Goal: Task Accomplishment & Management: Manage account settings

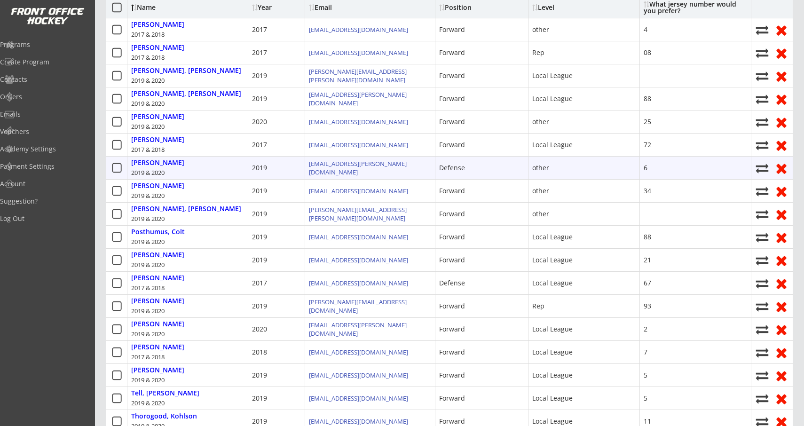
scroll to position [170, 0]
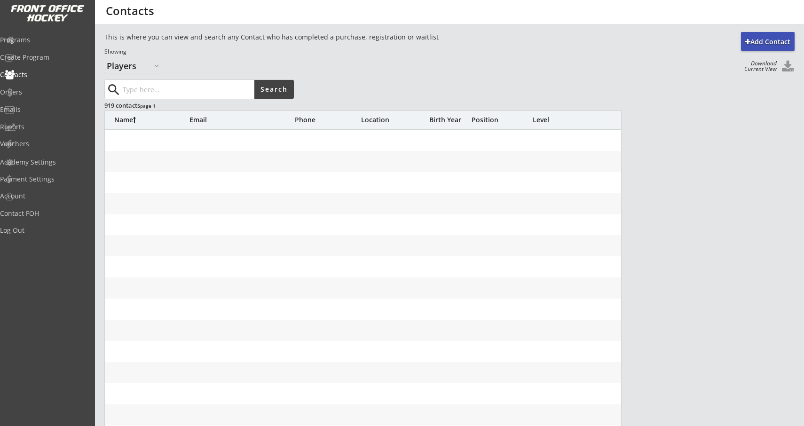
select select ""Players""
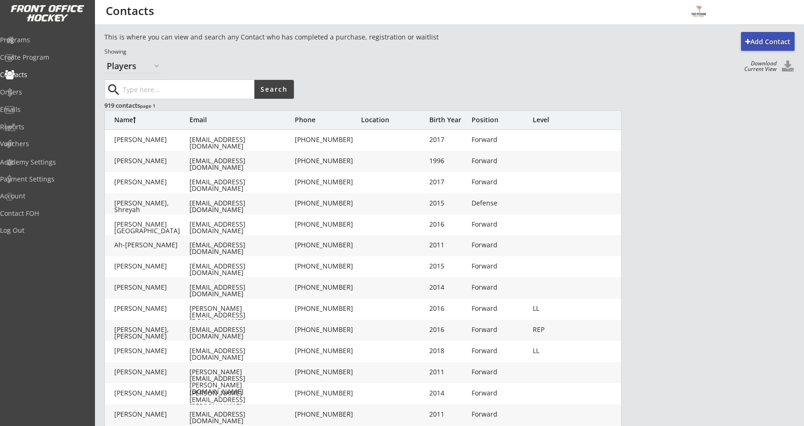
click at [154, 89] on input "input" at bounding box center [188, 89] width 134 height 19
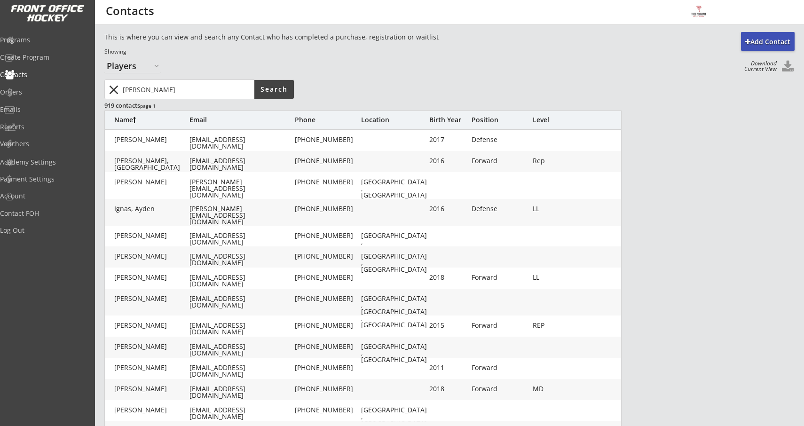
click at [183, 95] on input "input" at bounding box center [188, 89] width 134 height 19
type input "will shannon"
click at [274, 94] on button "Search" at bounding box center [274, 89] width 40 height 19
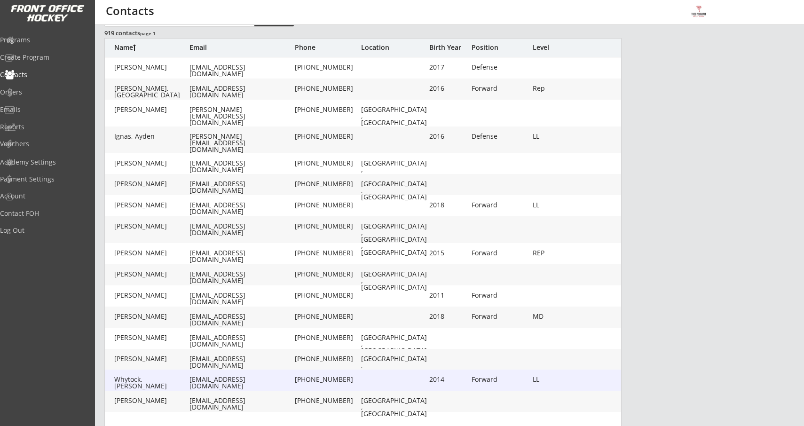
scroll to position [71, 0]
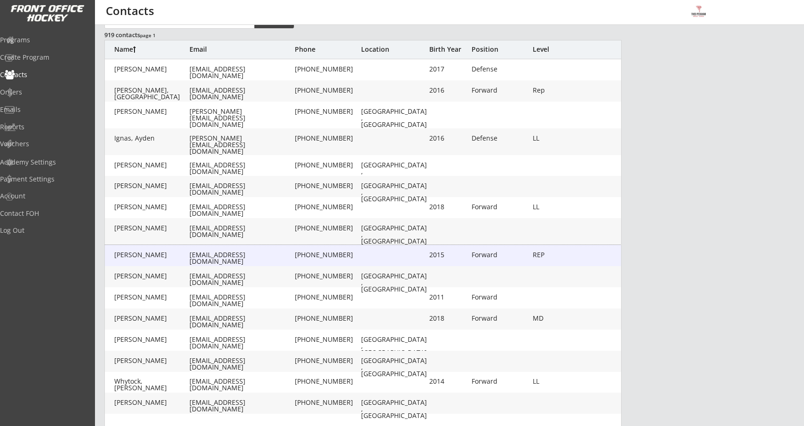
click at [143, 258] on div "Shannon, Keon" at bounding box center [151, 255] width 75 height 7
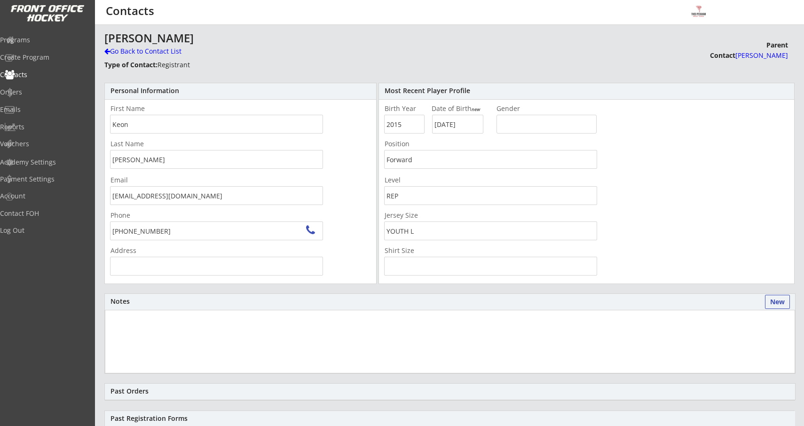
type input "191 17th Ave, Hanover, ON N4N 3V4, Canada"
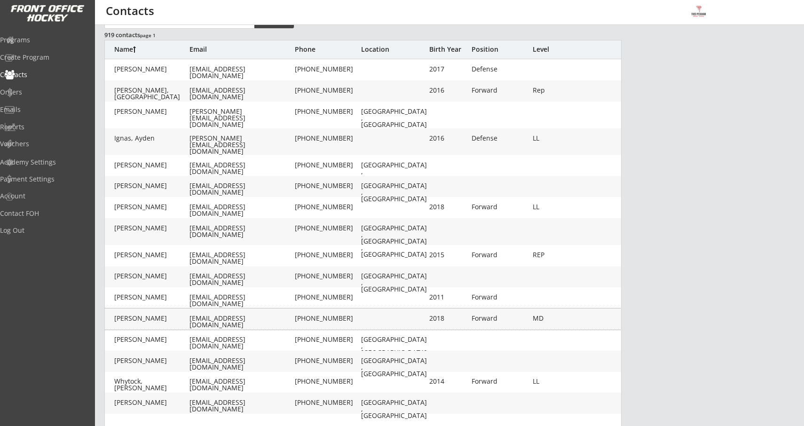
click at [188, 320] on div "Shannon, Liam" at bounding box center [151, 318] width 75 height 7
type input "Liam"
type input "Shannon"
type input "wjshannon29@gmail.com"
type input "(519) 729-6023"
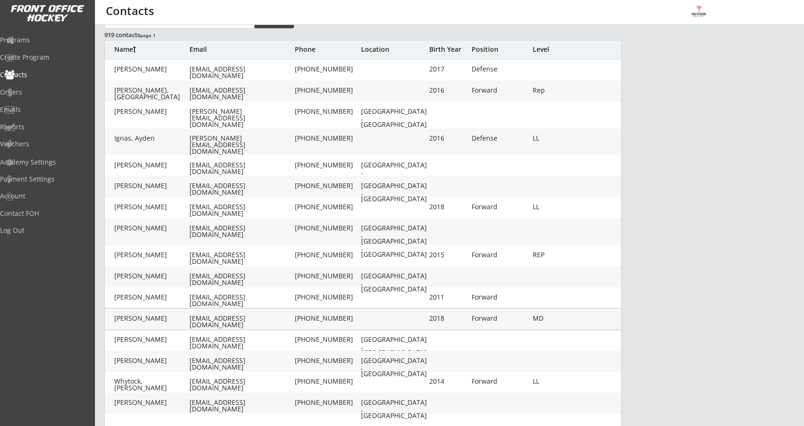
type input "2018"
type input "04/14/2018"
type input "MALE"
type input "Forward"
type input "MD"
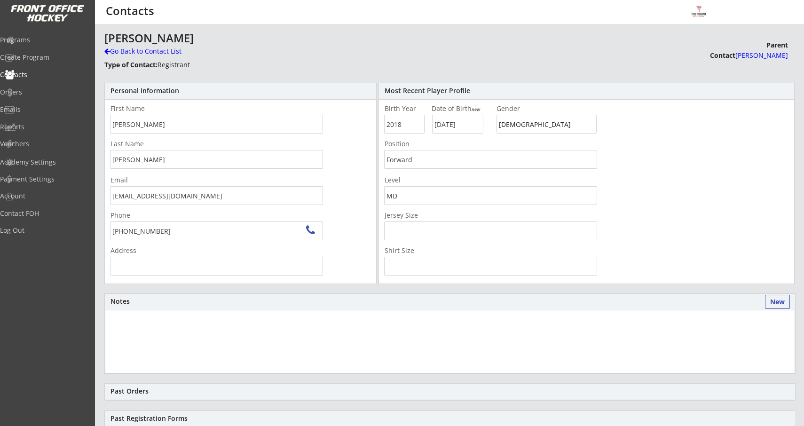
type input "191 17 Ave SW, Calgary, AB T2S 0A1, Canada"
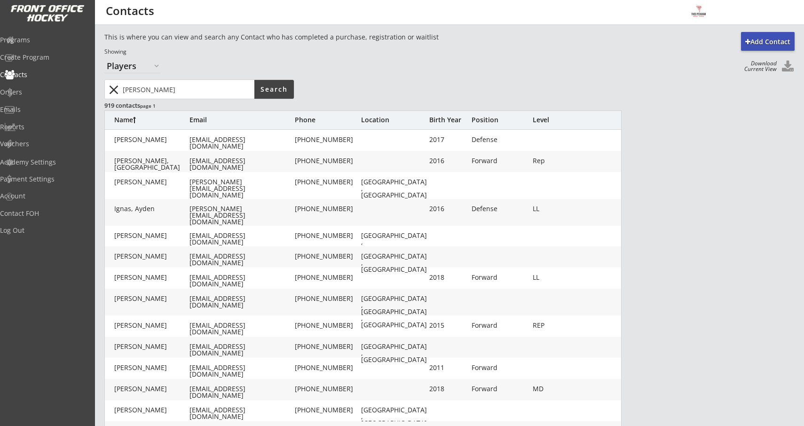
click at [218, 91] on input "input" at bounding box center [188, 89] width 134 height 19
type input "w"
type input "goalie"
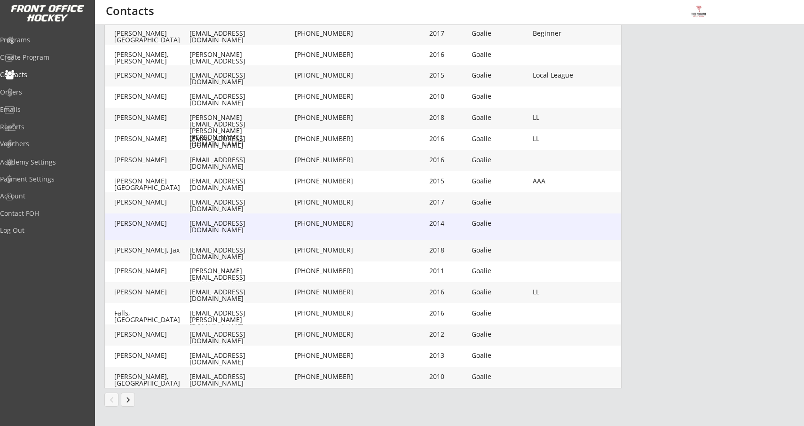
scroll to position [178, 0]
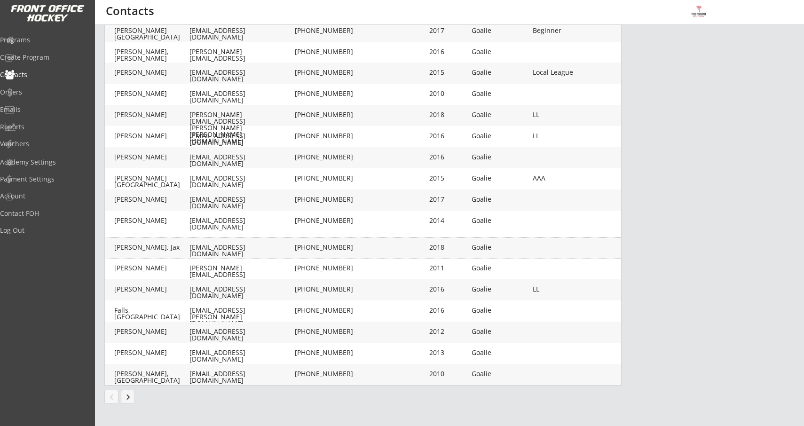
click at [223, 251] on div "rileymerv1214@gmail.com" at bounding box center [241, 250] width 103 height 13
type input "Jax"
type input "Culver"
type input "rileymerv1214@gmail.com"
type input "(519) 477-0529"
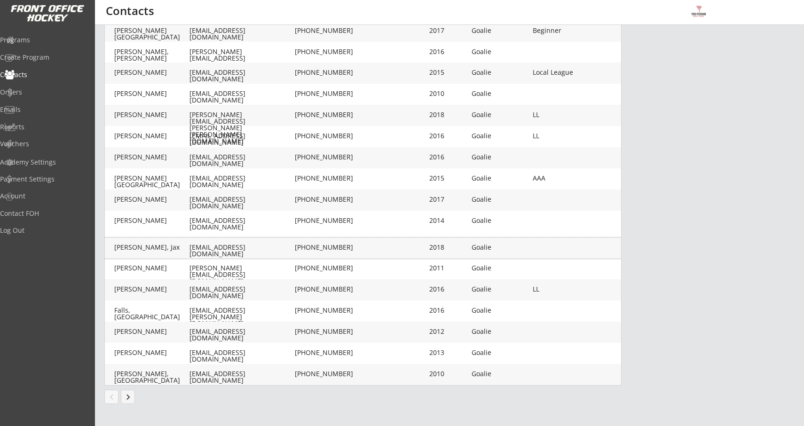
type input "2018"
type input "02/28/2018"
type input "Goalie"
type input "YOUTH - Medium"
type input "YOUTH - Small"
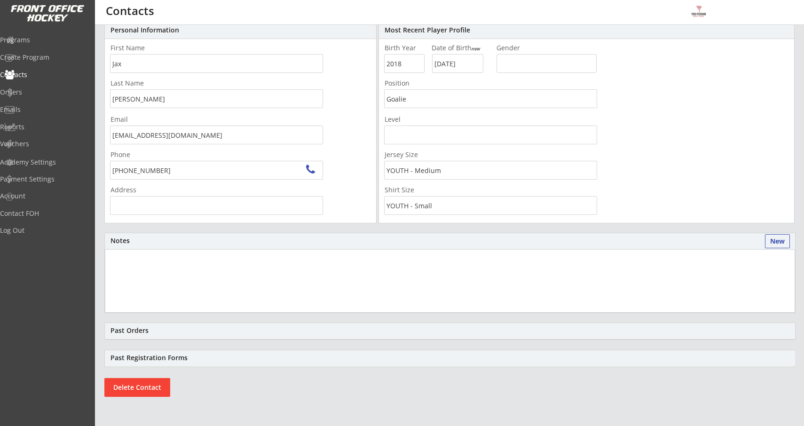
scroll to position [52, 0]
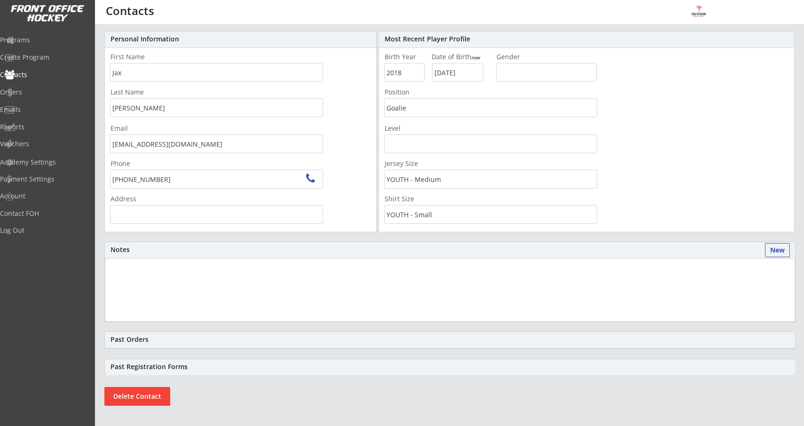
type input "341757 Concession Rd 2 NDR, Hanover, ON N4N 3B9, Canada"
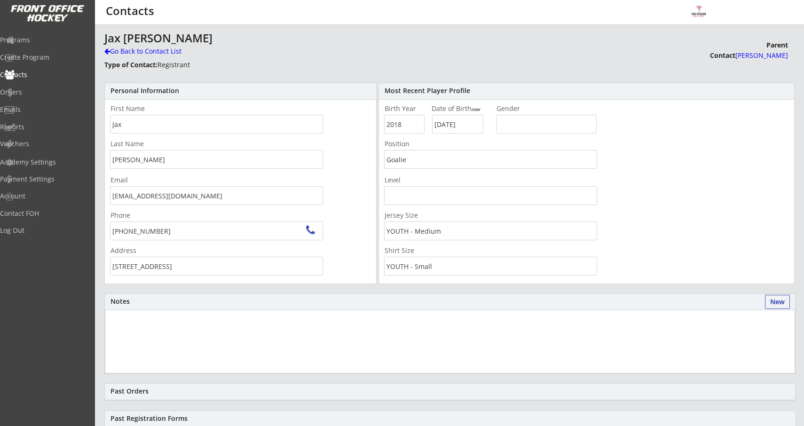
scroll to position [0, 0]
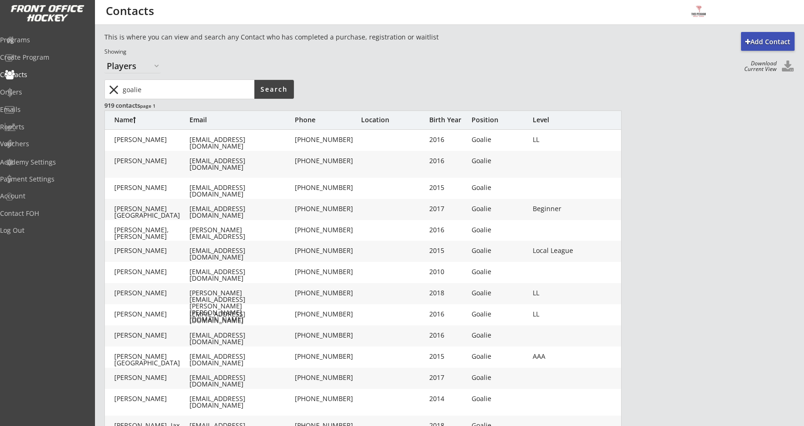
type input "Jax"
type input "Culver"
type input "rileymerv1214@gmail.com"
type input "(519) 477-0529"
type input "341757 Concession Rd 2 NDR, Hanover, ON N4N 3B9, Canada"
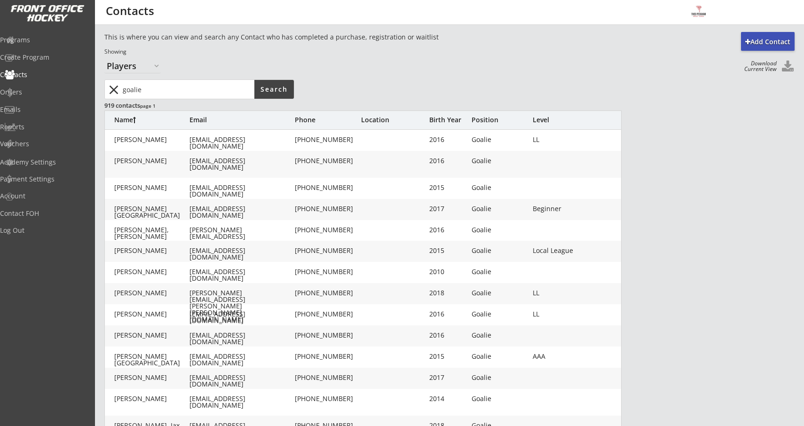
type input "2018"
type input "02/28/2018"
type input "Goalie"
type input "YOUTH - Medium"
type input "YOUTH - Small"
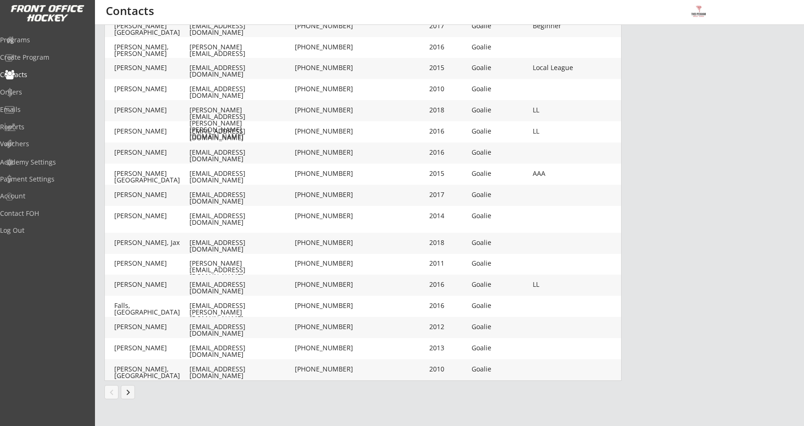
scroll to position [183, 0]
click at [133, 393] on button "keyboard_arrow_right" at bounding box center [128, 392] width 14 height 14
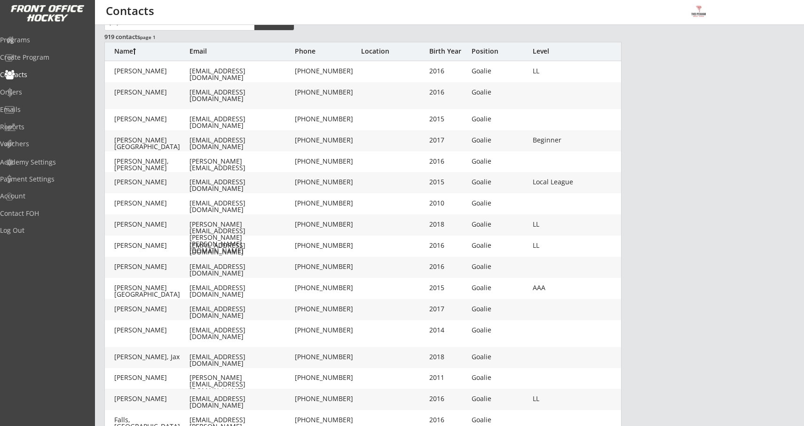
scroll to position [54, 0]
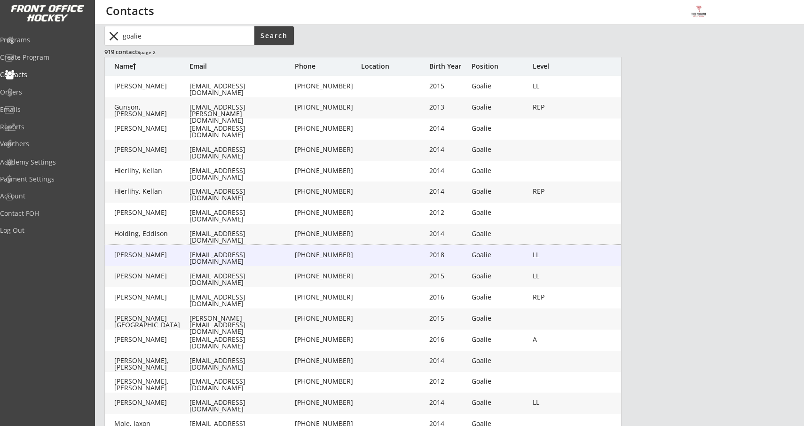
click at [281, 261] on div "Jackson, Thomas ajaxon34@gmail.com (519) 389-7671 2018 Goalie LL" at bounding box center [363, 255] width 517 height 21
type input "Thomas"
type input "Jackson"
type input "ajaxon34@gmail.com"
type input "(519) 389-7671"
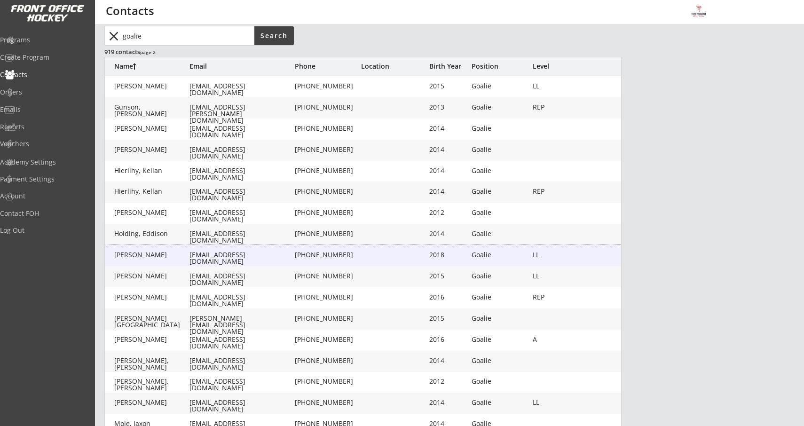
type input "2018"
type input "06/06/2018"
type input "Goalie"
type input "LL"
type input "ADULT S"
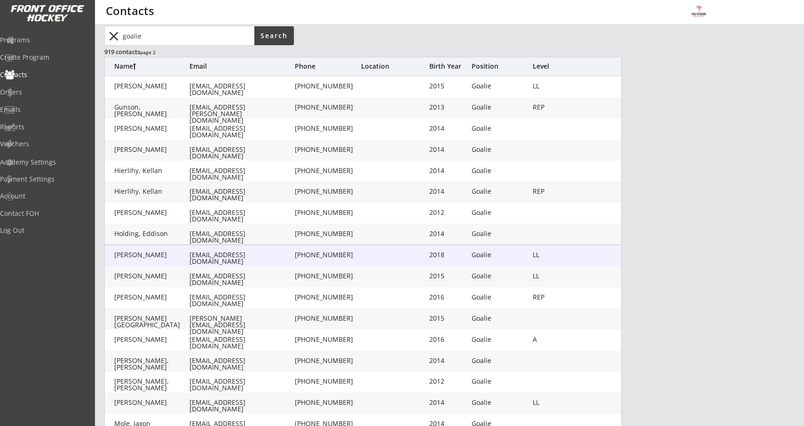
type input "YOUTH M"
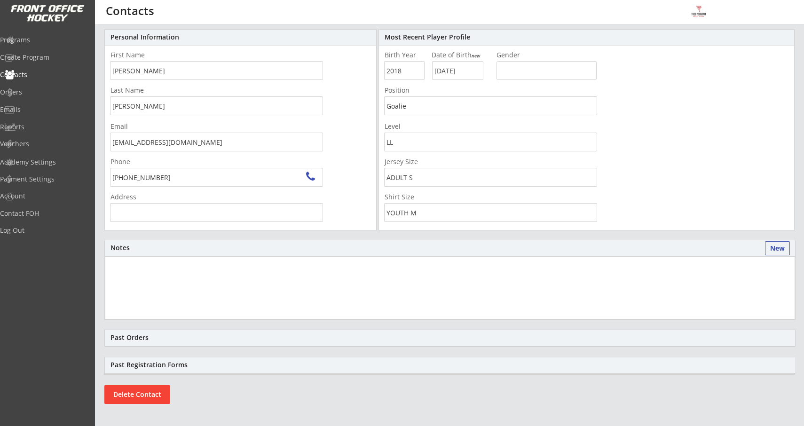
scroll to position [9, 0]
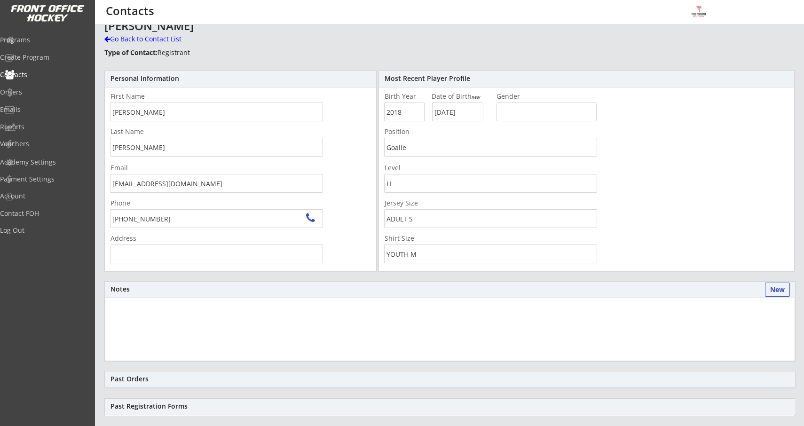
type input "1724 7th Ave E, Regina, SK S4N 4H1, Canada"
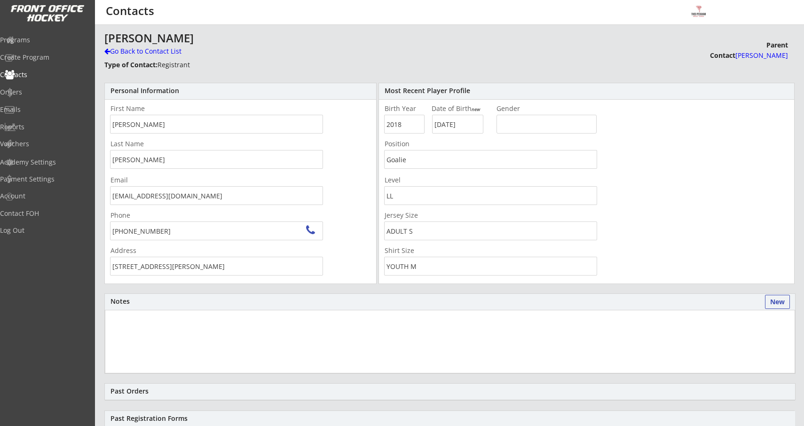
scroll to position [0, 0]
